Goal: Information Seeking & Learning: Find specific fact

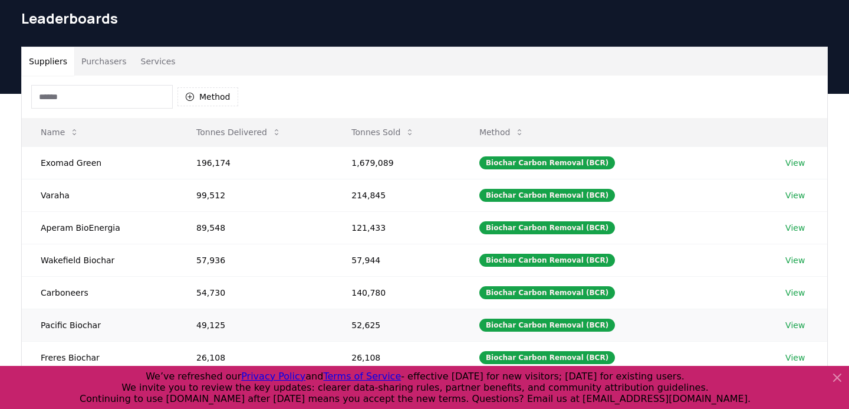
scroll to position [65, 0]
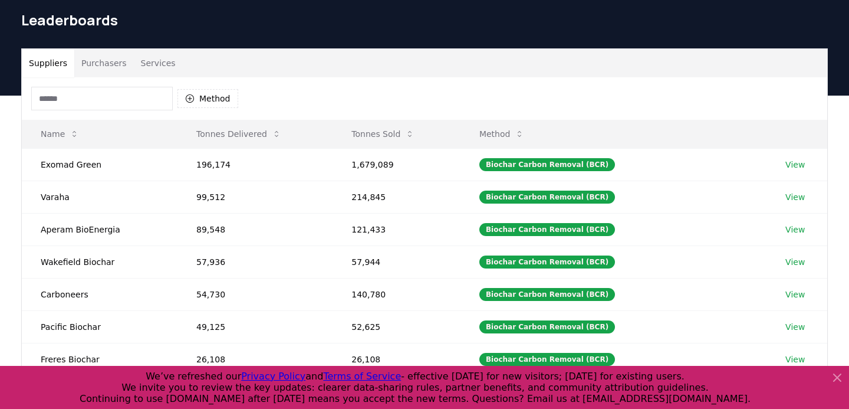
click at [85, 49] on button "Purchasers" at bounding box center [104, 63] width 60 height 28
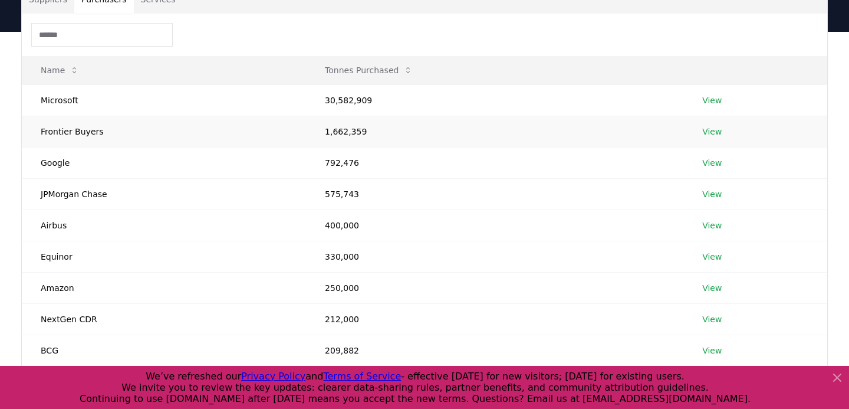
scroll to position [131, 0]
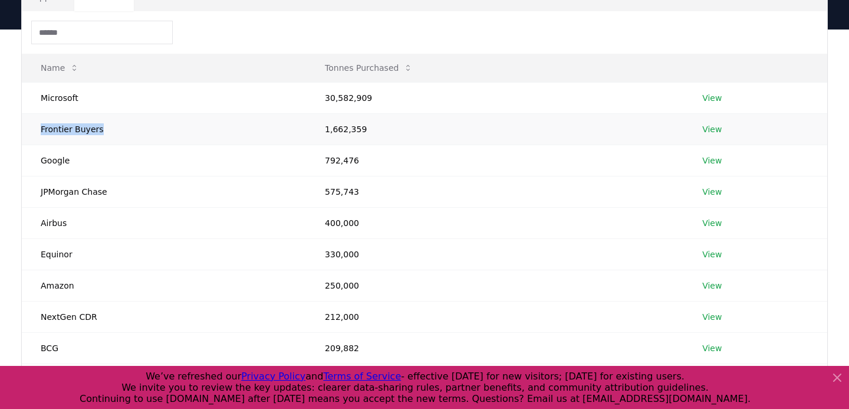
drag, startPoint x: 94, startPoint y: 106, endPoint x: 23, endPoint y: 106, distance: 70.8
type textarea "**********"
click at [23, 113] on td "Frontier Buyers" at bounding box center [164, 128] width 284 height 31
copy td "Frontier Buyers"
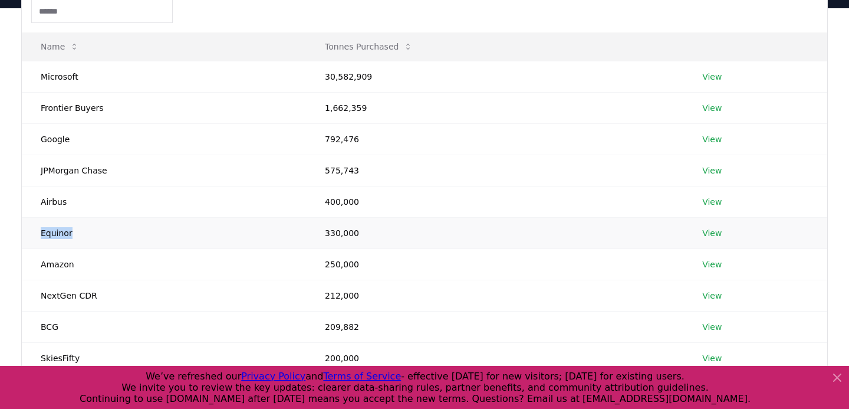
drag, startPoint x: 41, startPoint y: 211, endPoint x: 96, endPoint y: 210, distance: 54.3
click at [96, 217] on td "Equinor" at bounding box center [164, 232] width 284 height 31
copy td "Equinor"
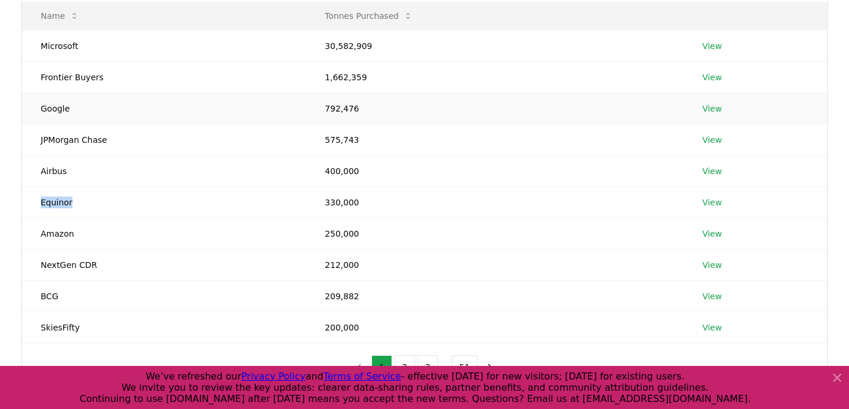
scroll to position [191, 0]
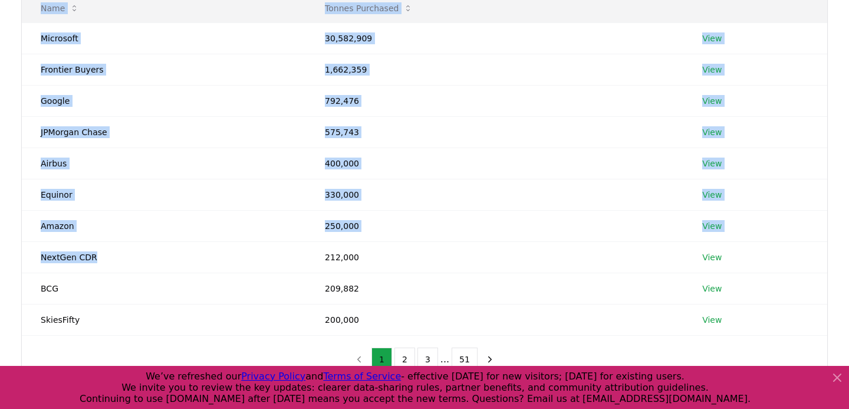
drag, startPoint x: 99, startPoint y: 233, endPoint x: 14, endPoint y: 233, distance: 84.9
click at [14, 233] on div "Suppliers Purchasers Services Name Tonnes Purchased Microsoft 30,582,909 View F…" at bounding box center [425, 153] width 826 height 461
click at [63, 339] on div "Name Tonnes Purchased Microsoft 30,582,909 View Frontier Buyers 1,662,359 View …" at bounding box center [425, 167] width 806 height 431
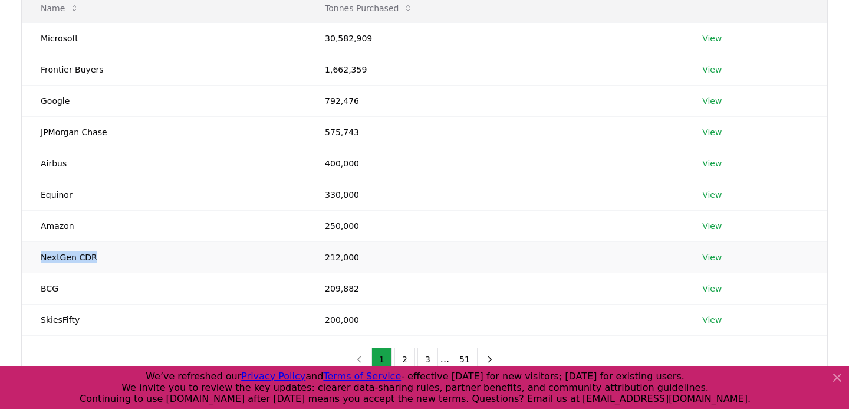
drag, startPoint x: 95, startPoint y: 235, endPoint x: 40, endPoint y: 235, distance: 55.4
click at [40, 241] on td "NextGen CDR" at bounding box center [164, 256] width 284 height 31
copy td "NextGen CDR"
click at [404, 347] on button "2" at bounding box center [405, 359] width 21 height 24
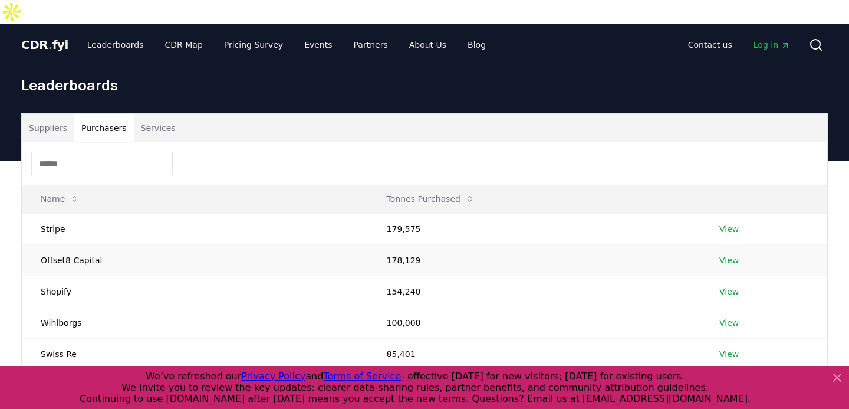
scroll to position [4, 0]
